Goal: Transaction & Acquisition: Purchase product/service

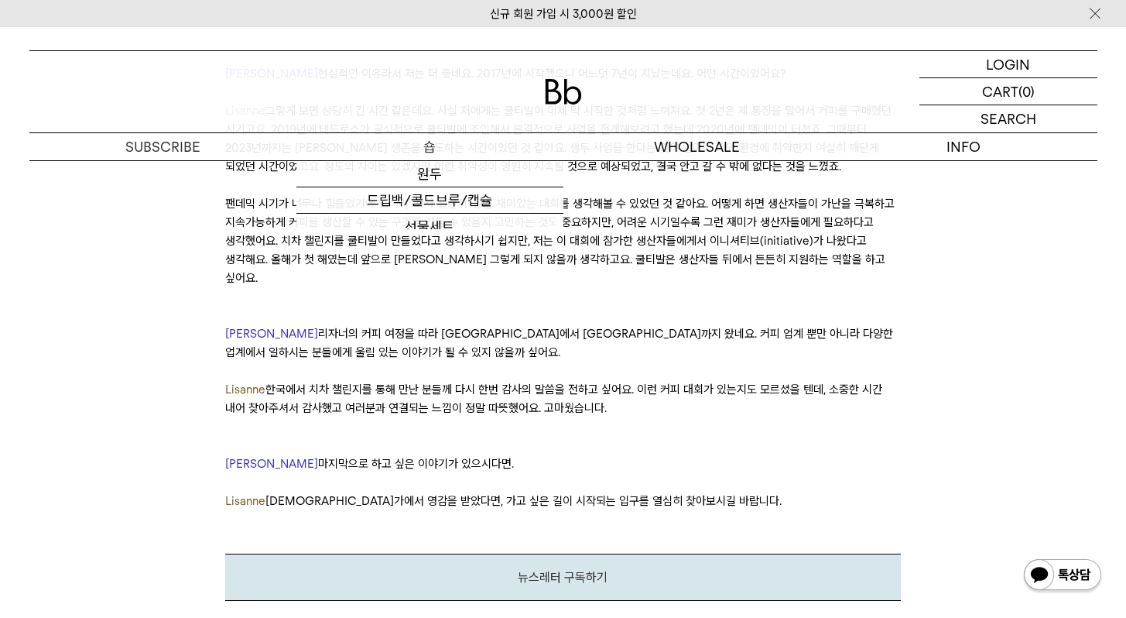
click at [433, 148] on p "숍" at bounding box center [429, 146] width 267 height 27
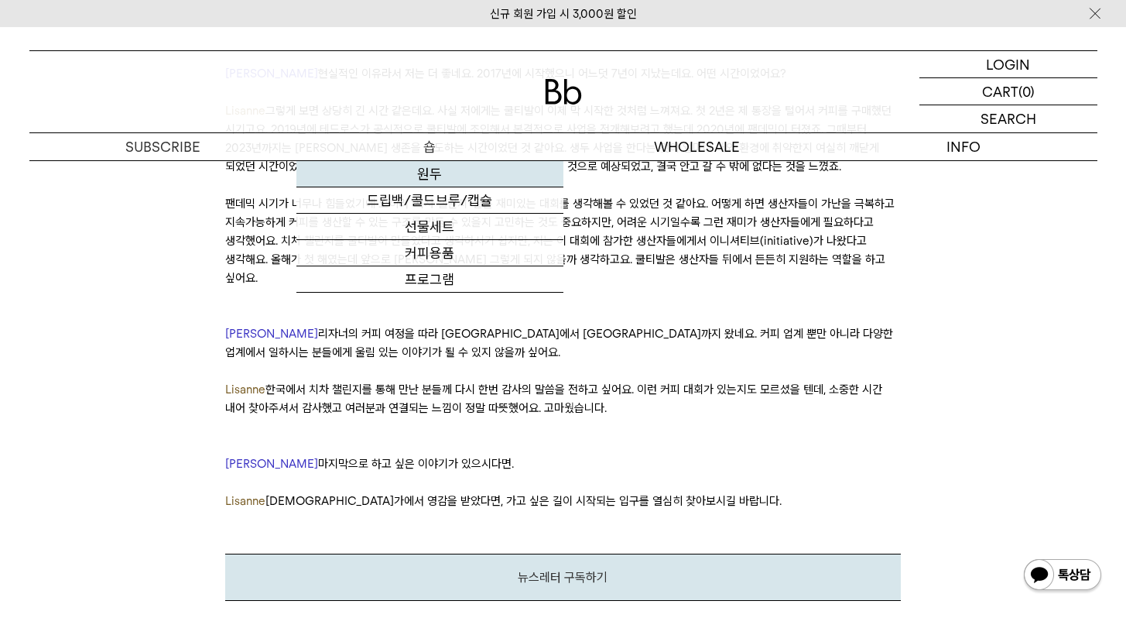
click at [439, 169] on link "원두" at bounding box center [429, 174] width 267 height 26
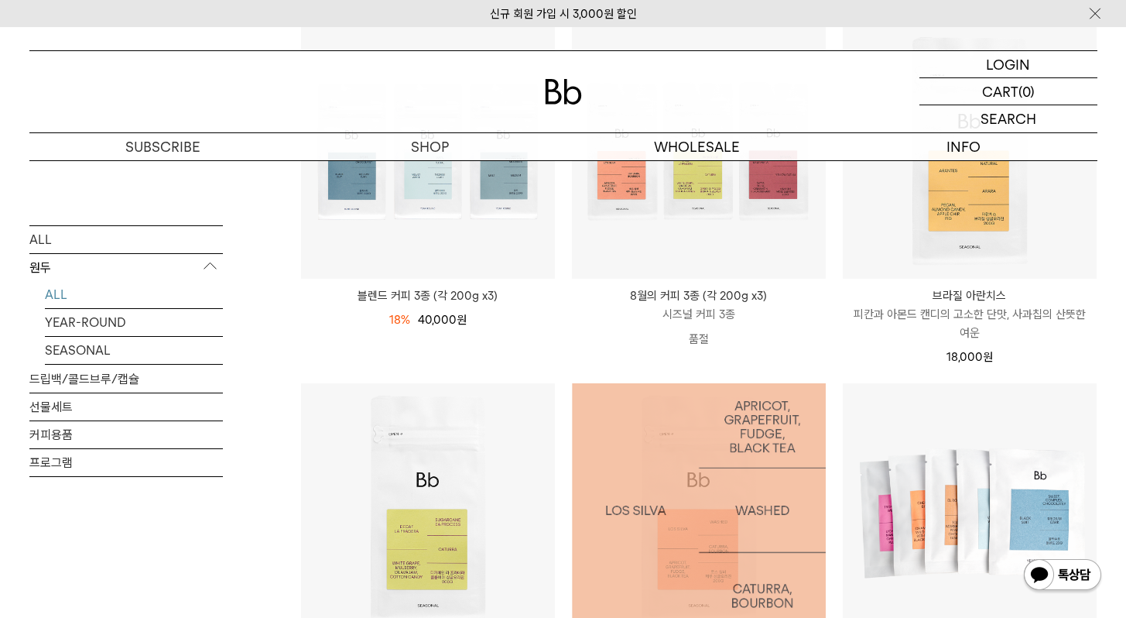
scroll to position [133, 0]
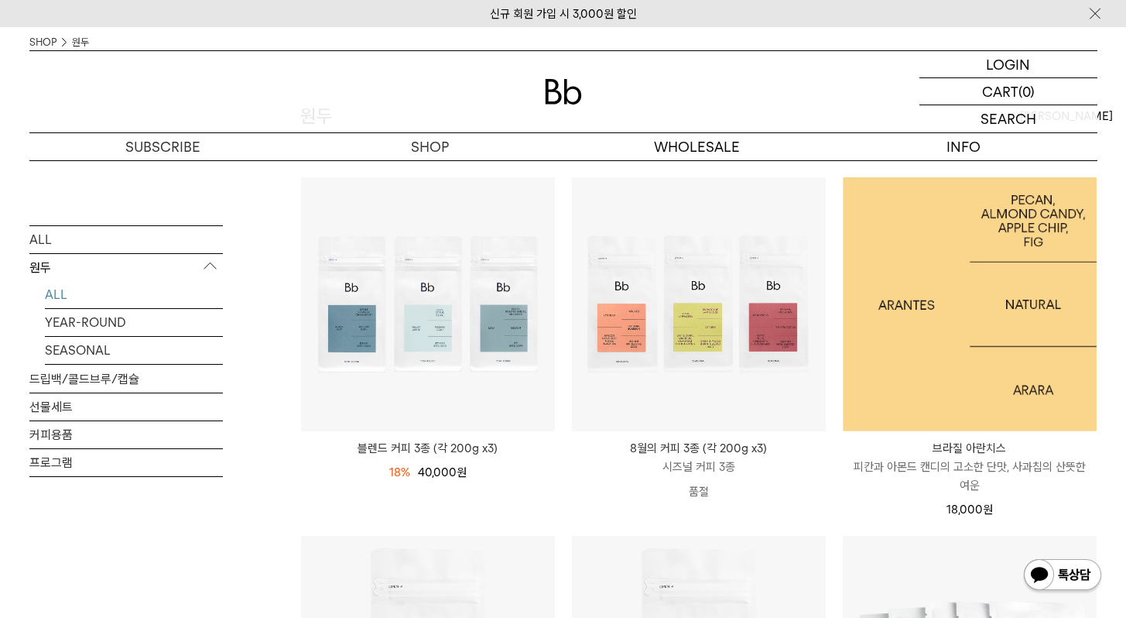
click at [922, 338] on img at bounding box center [970, 304] width 254 height 254
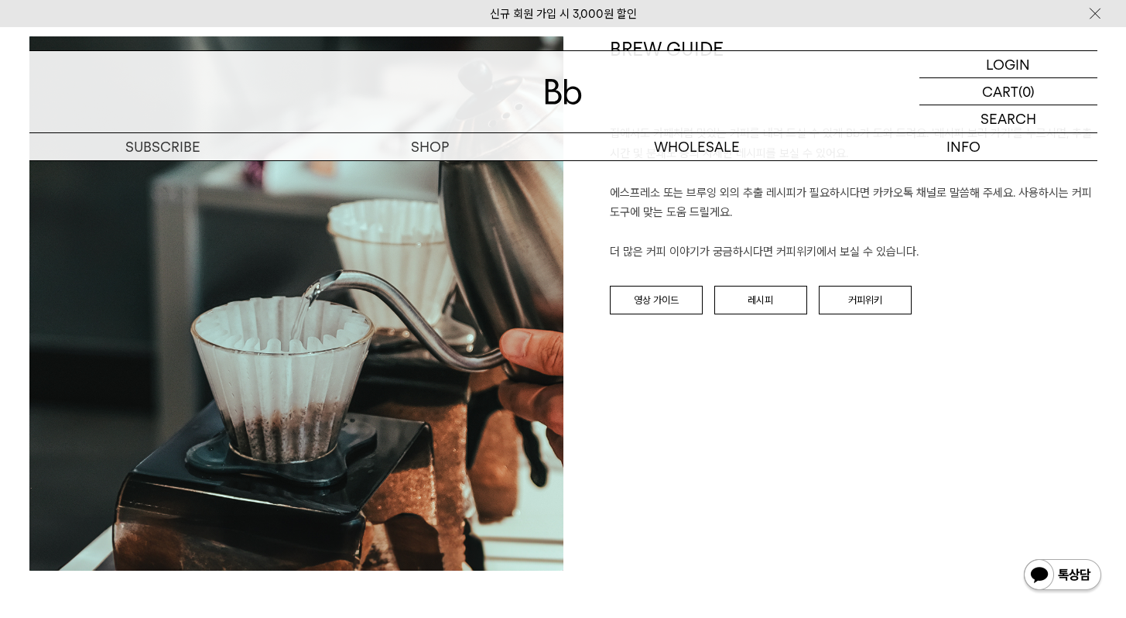
scroll to position [2065, 0]
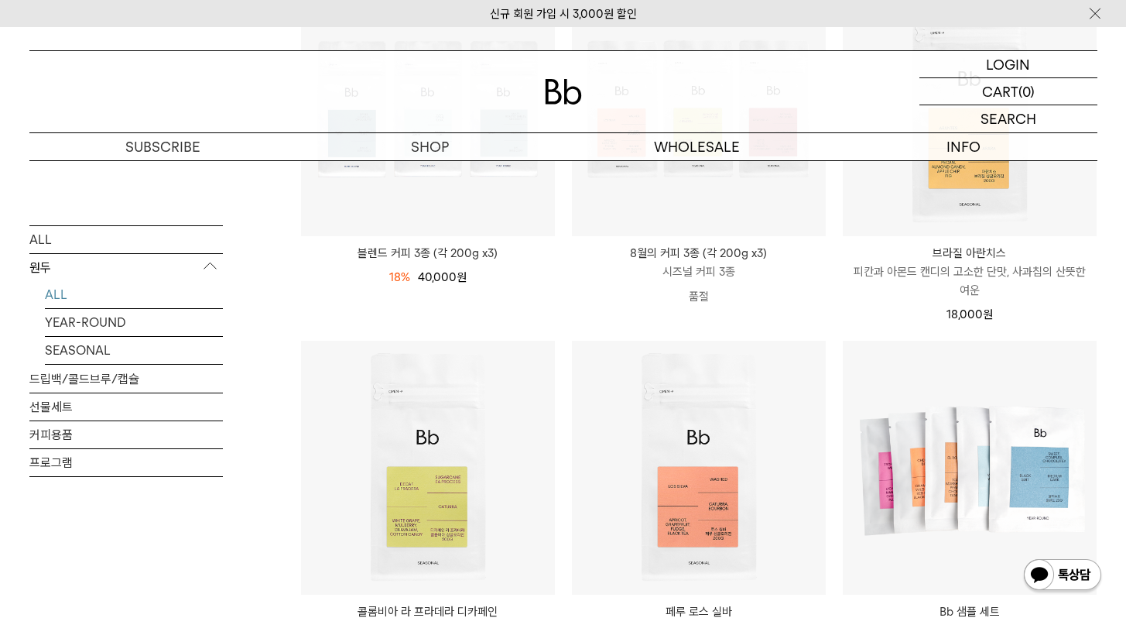
scroll to position [470, 0]
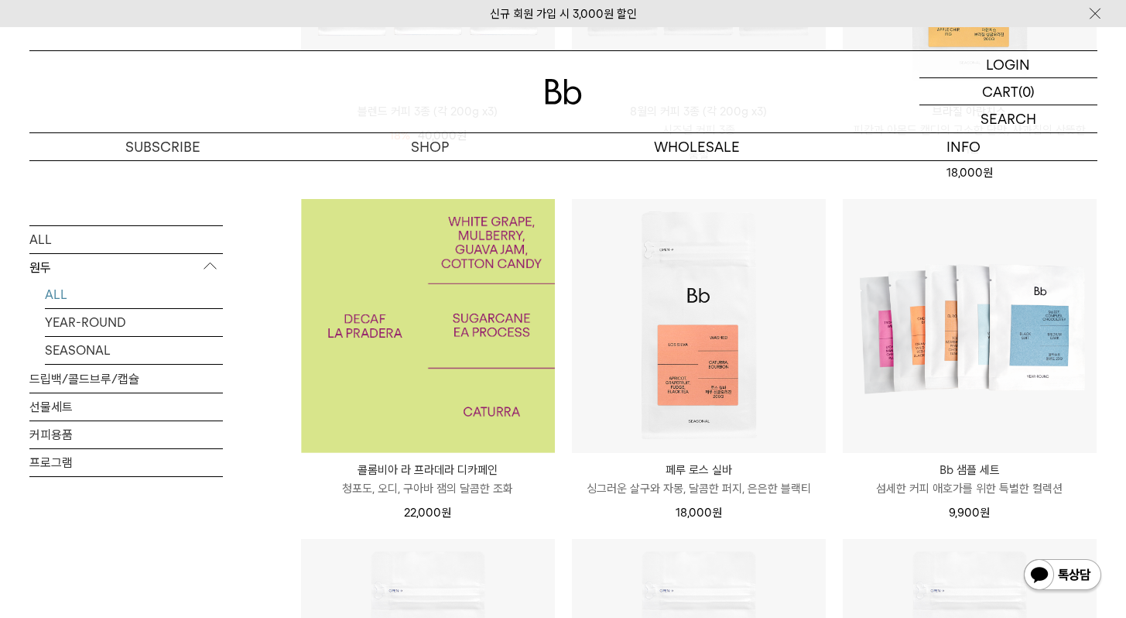
click at [432, 306] on img at bounding box center [428, 326] width 254 height 254
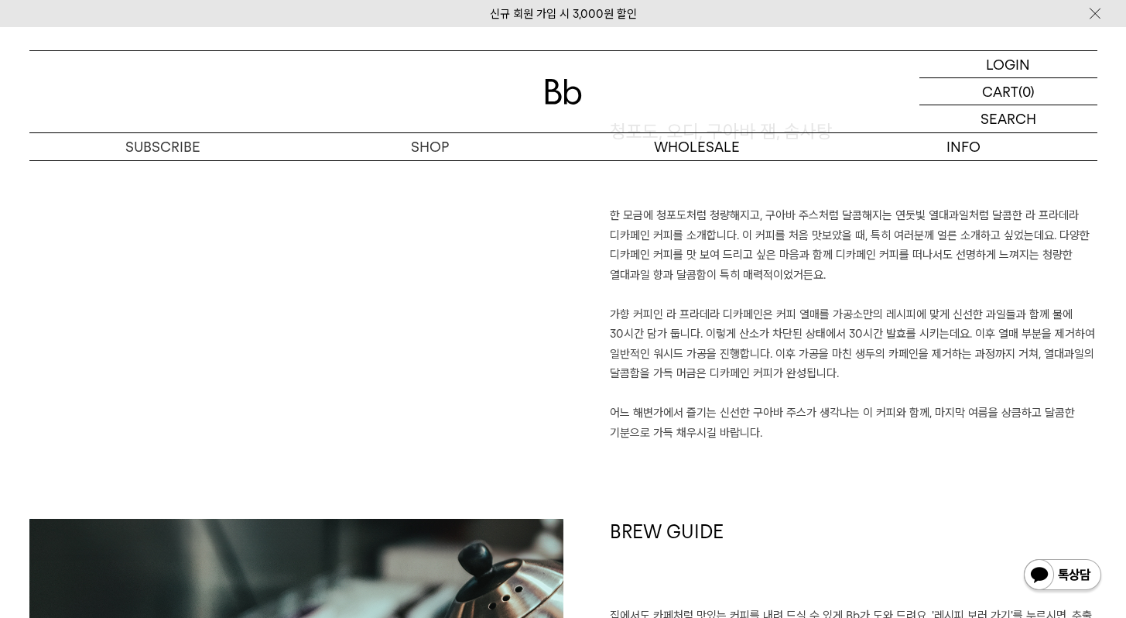
scroll to position [1132, 0]
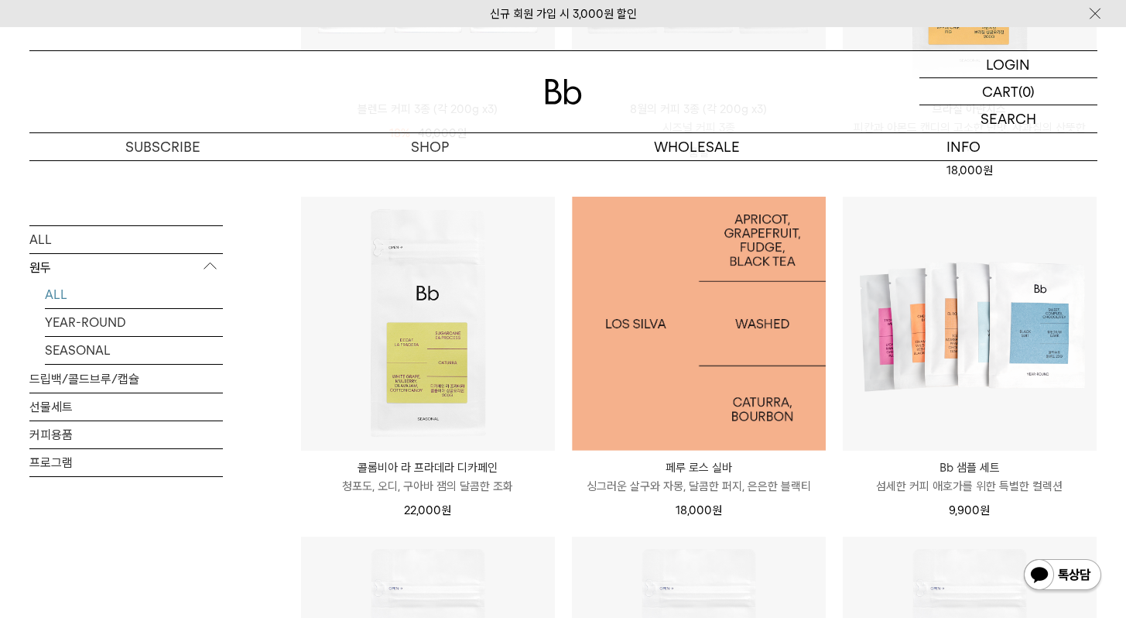
scroll to position [473, 0]
click at [718, 383] on img at bounding box center [699, 323] width 254 height 254
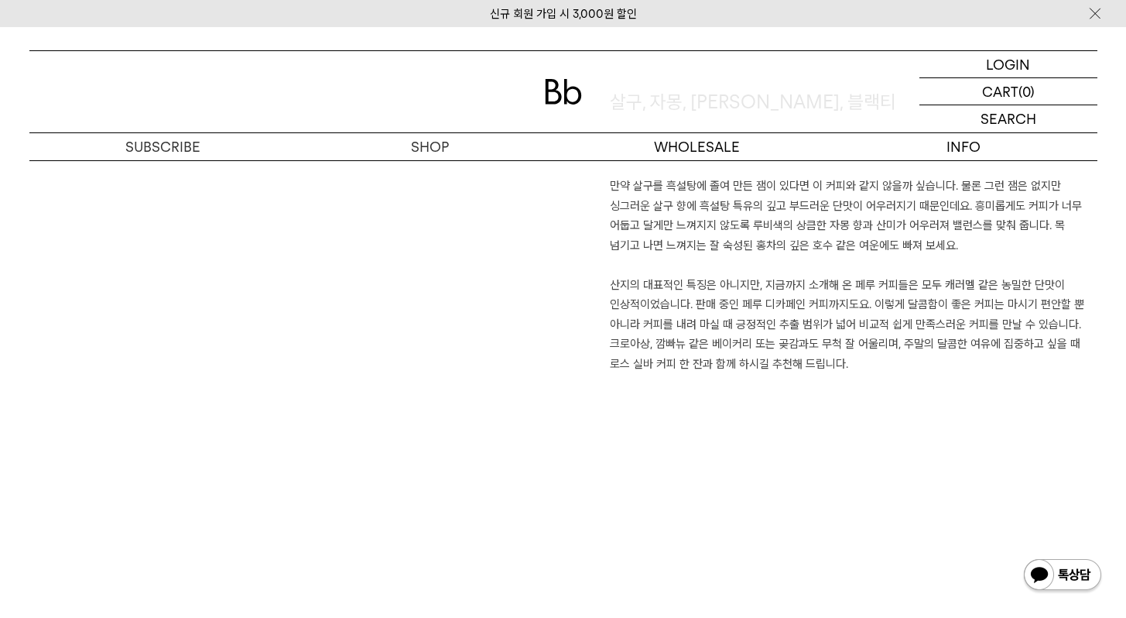
scroll to position [1161, 0]
